Goal: Information Seeking & Learning: Learn about a topic

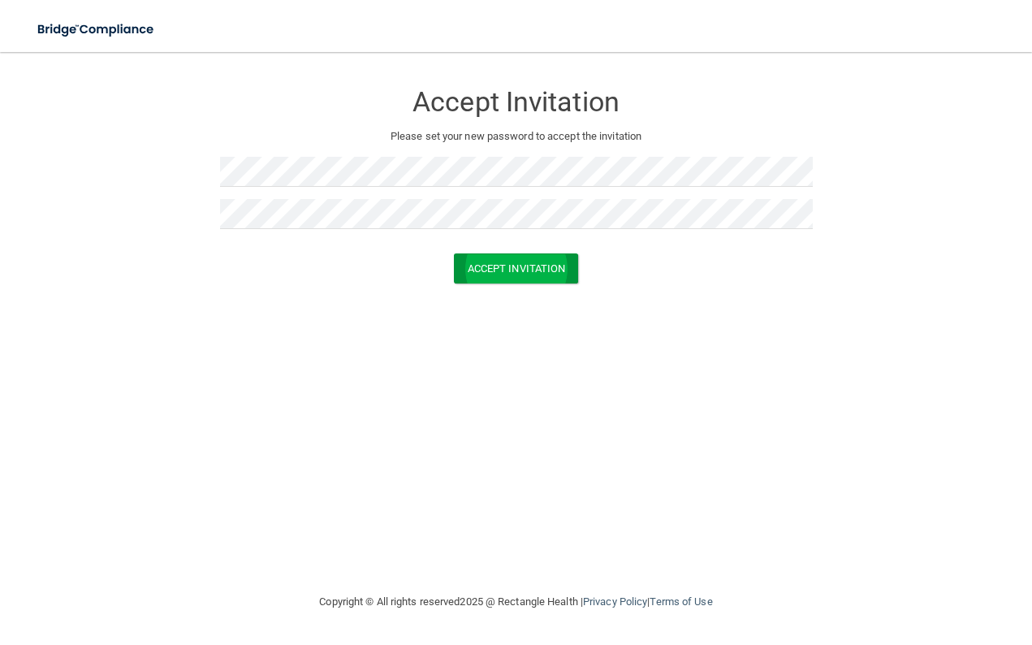
click at [523, 259] on button "Accept Invitation" at bounding box center [516, 268] width 125 height 30
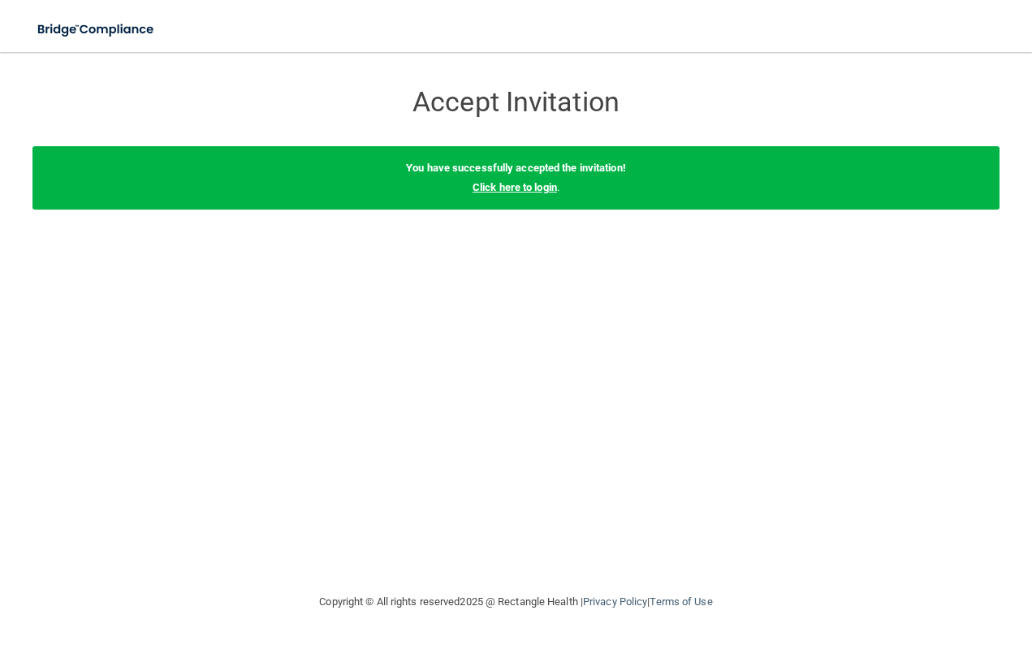
click at [521, 186] on link "Click here to login" at bounding box center [515, 187] width 84 height 12
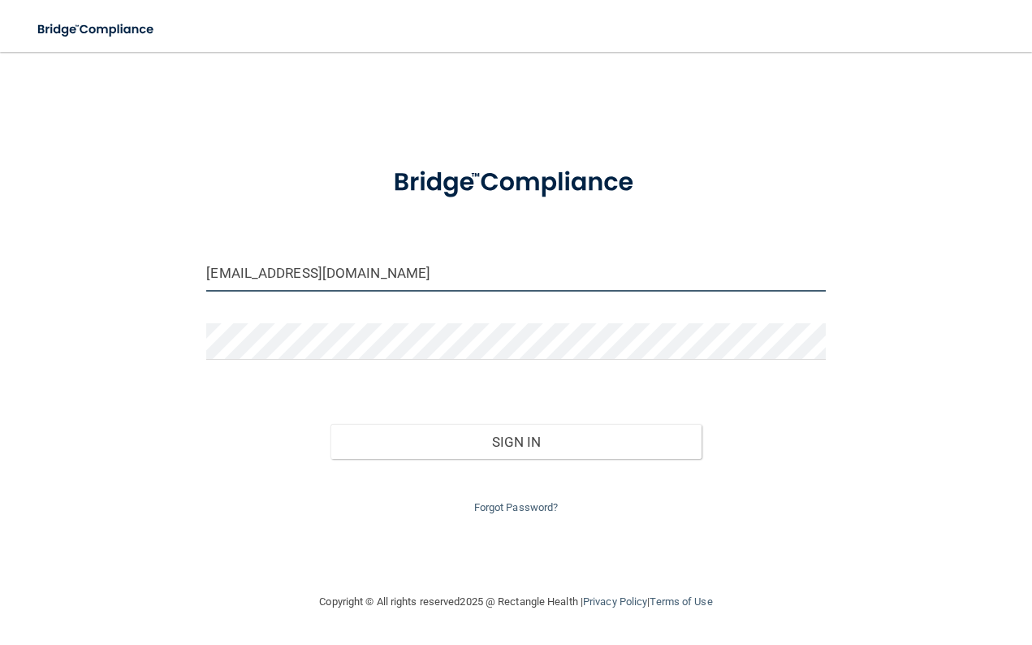
type input "[EMAIL_ADDRESS][DOMAIN_NAME]"
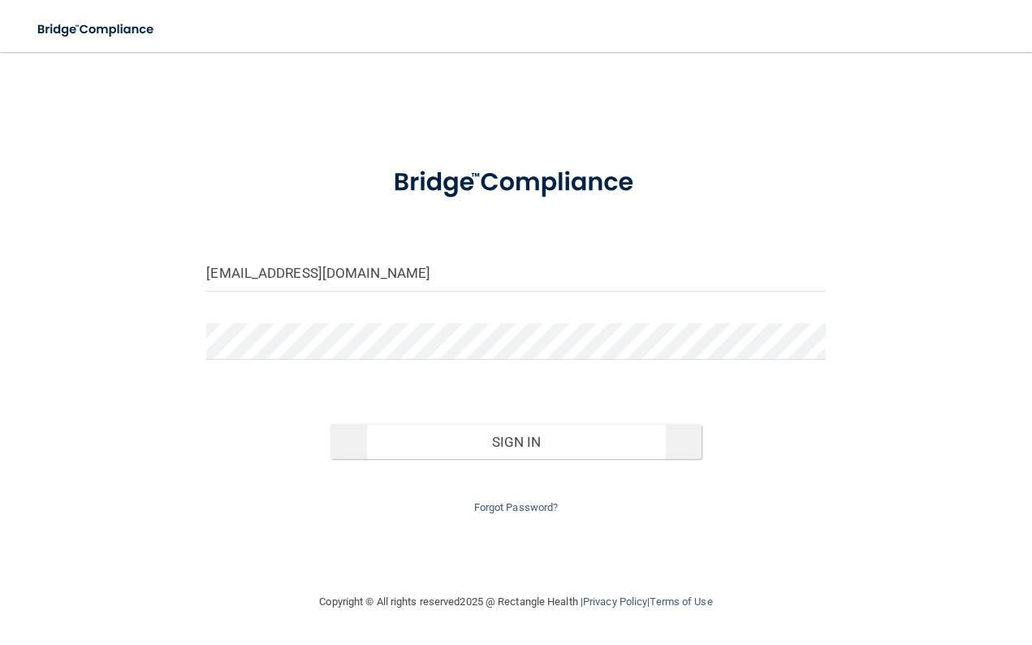
click at [457, 433] on button "Sign In" at bounding box center [516, 442] width 371 height 36
click at [435, 434] on button "Sign In" at bounding box center [516, 442] width 371 height 36
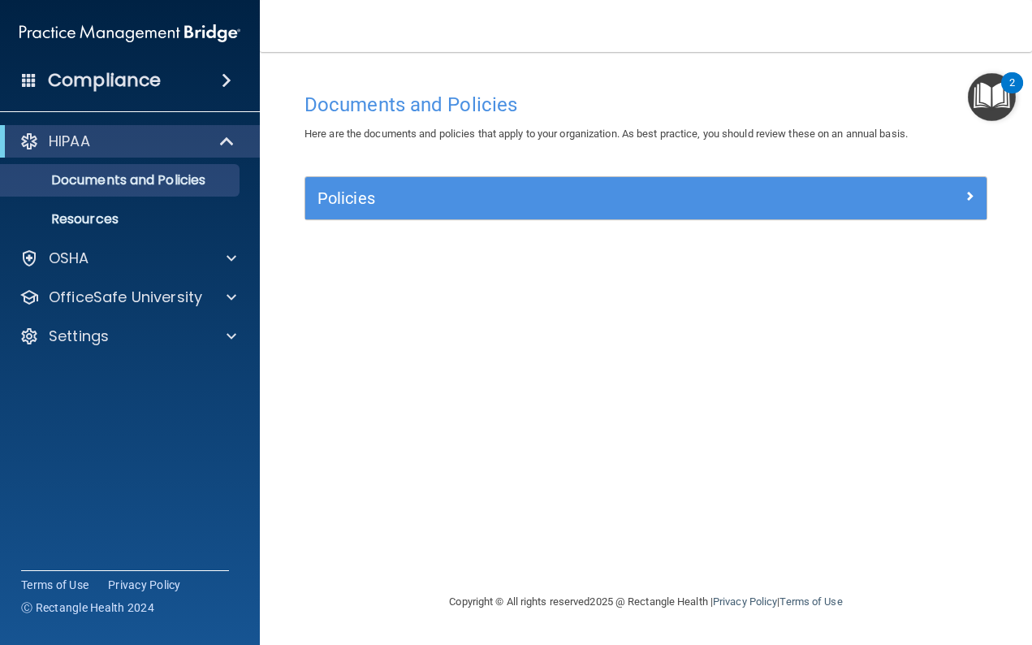
click at [396, 198] on h5 "Policies" at bounding box center [561, 198] width 487 height 18
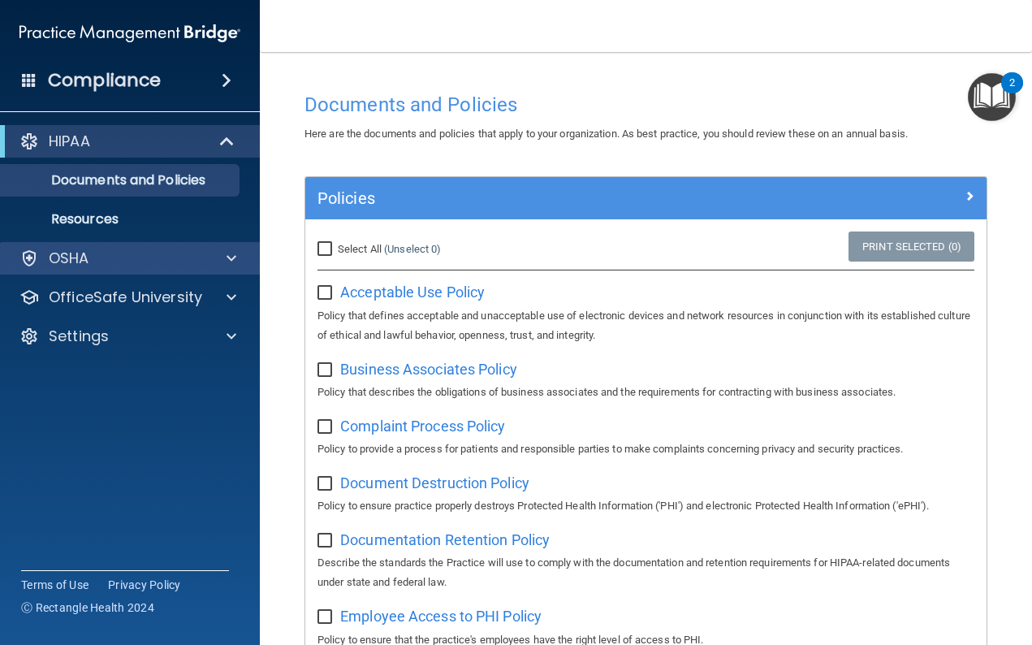
click at [162, 255] on div "OSHA" at bounding box center [107, 258] width 201 height 19
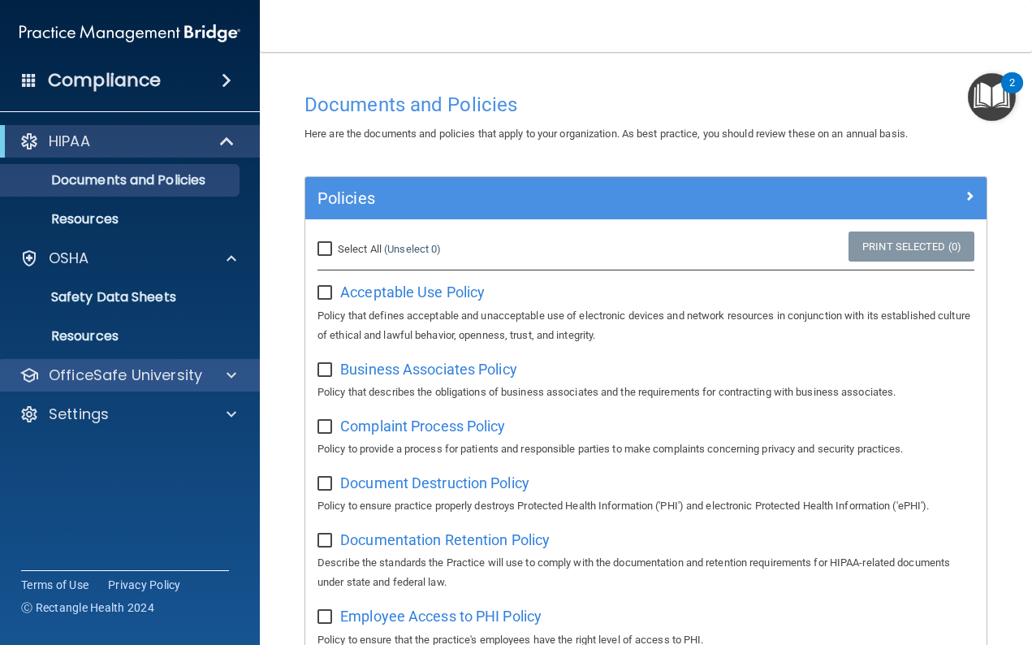
click at [160, 375] on p "OfficeSafe University" at bounding box center [126, 375] width 154 height 19
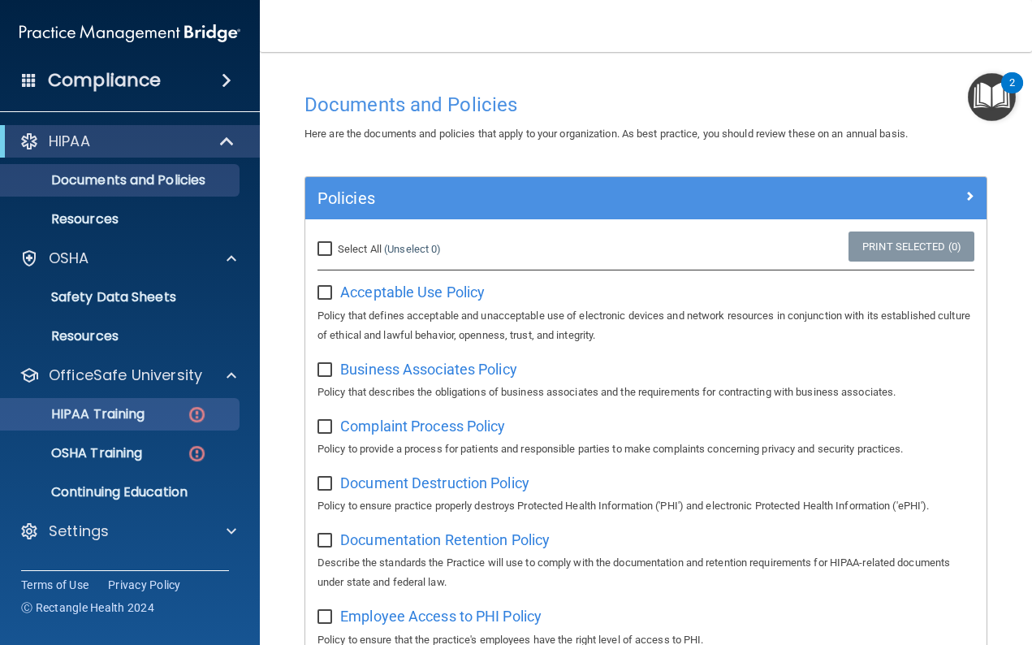
click at [133, 414] on p "HIPAA Training" at bounding box center [78, 414] width 134 height 16
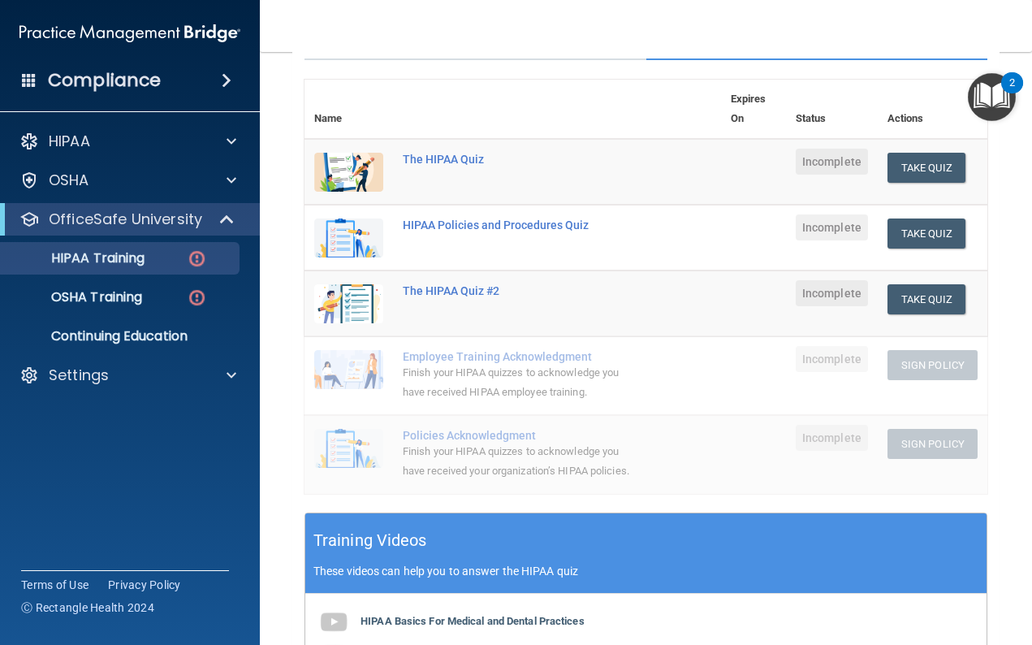
scroll to position [164, 0]
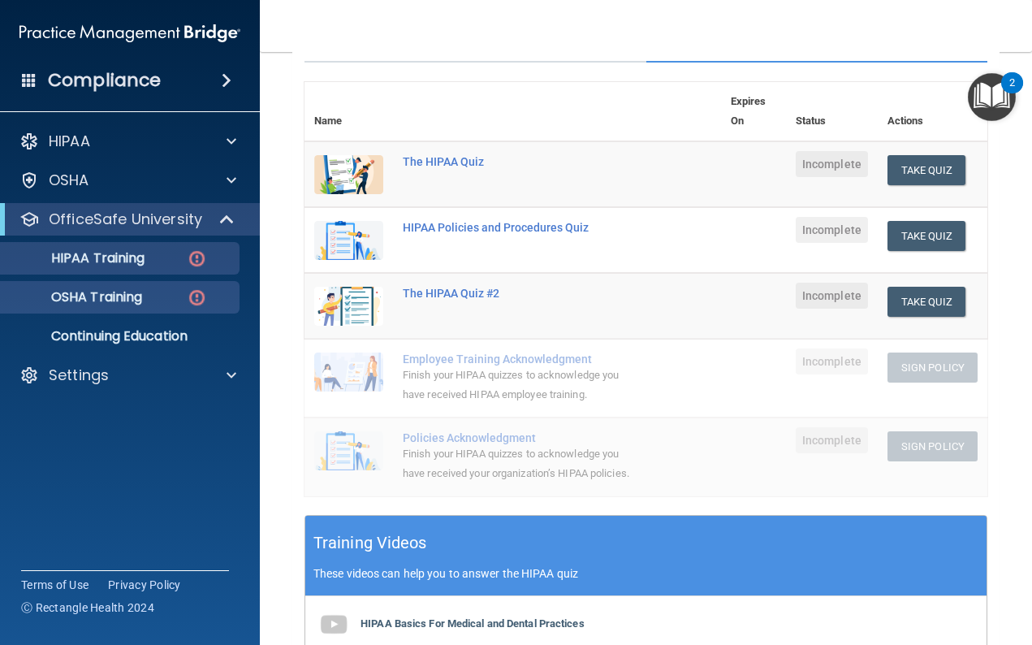
click at [108, 298] on p "OSHA Training" at bounding box center [77, 297] width 132 height 16
